Goal: Find contact information: Find contact information

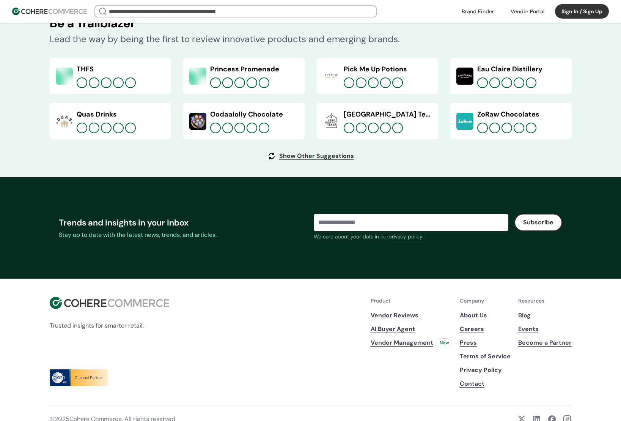
scroll to position [2769, 0]
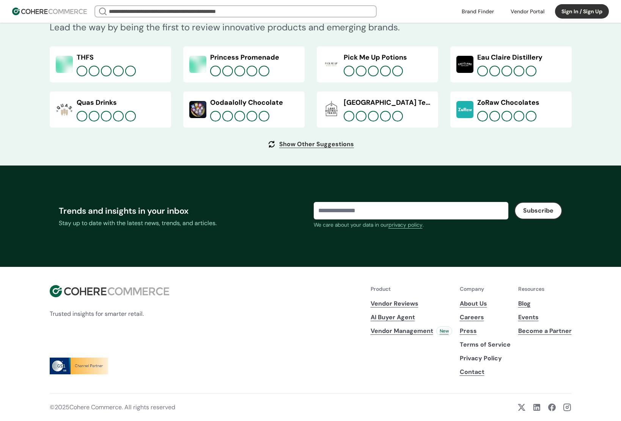
click at [376, 330] on span "Vendor Management" at bounding box center [401, 330] width 63 height 9
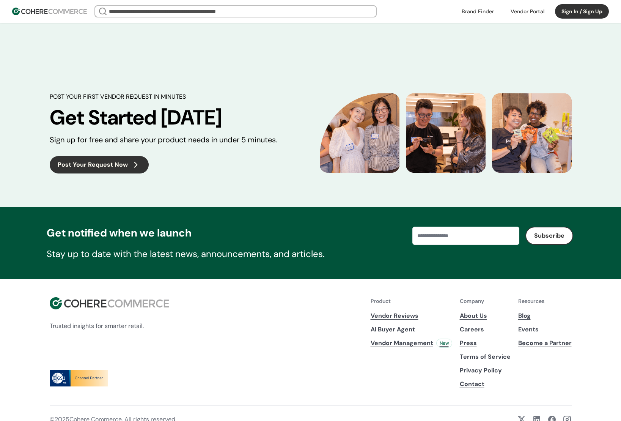
scroll to position [1959, 0]
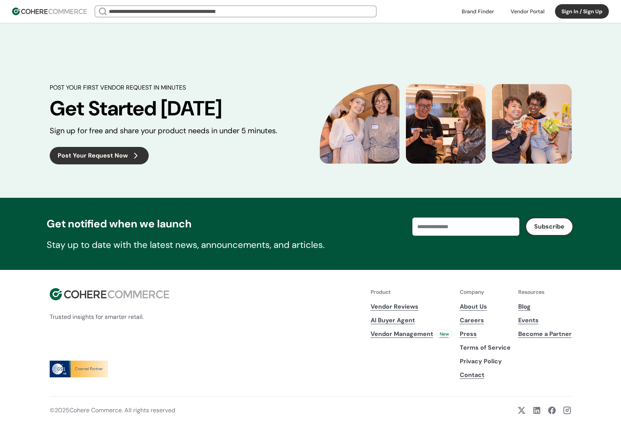
click at [527, 338] on link "Become a Partner" at bounding box center [544, 333] width 53 height 9
